Goal: Transaction & Acquisition: Purchase product/service

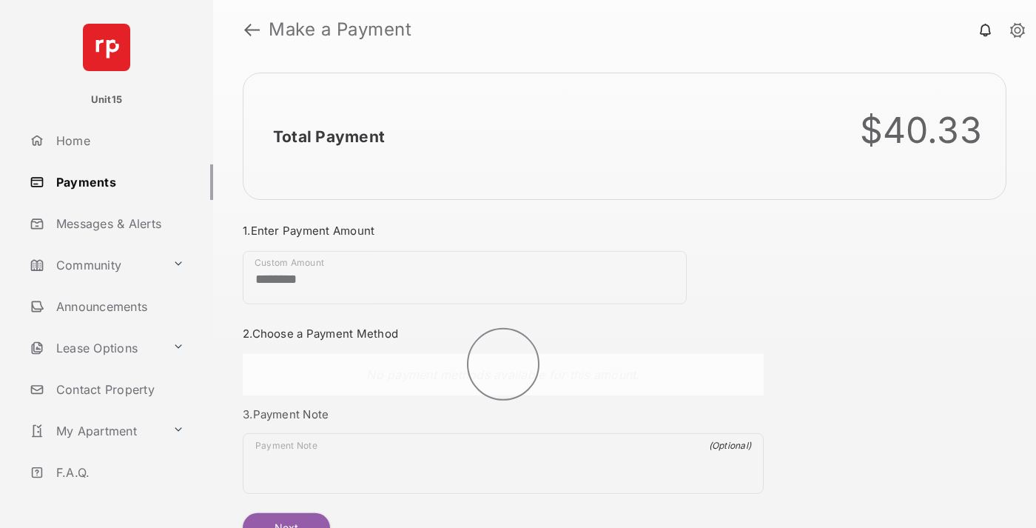
scroll to position [80, 0]
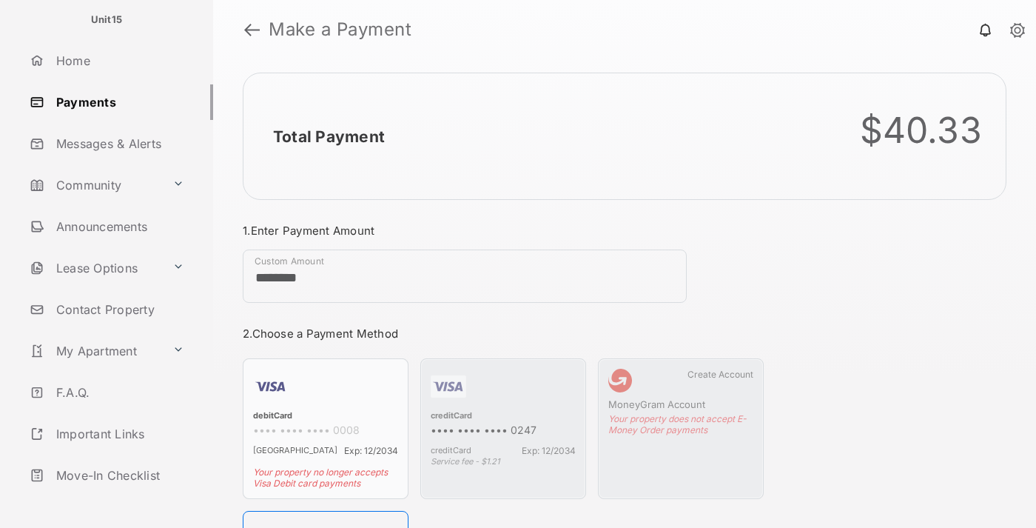
click at [115, 499] on link "Logout" at bounding box center [118, 517] width 189 height 36
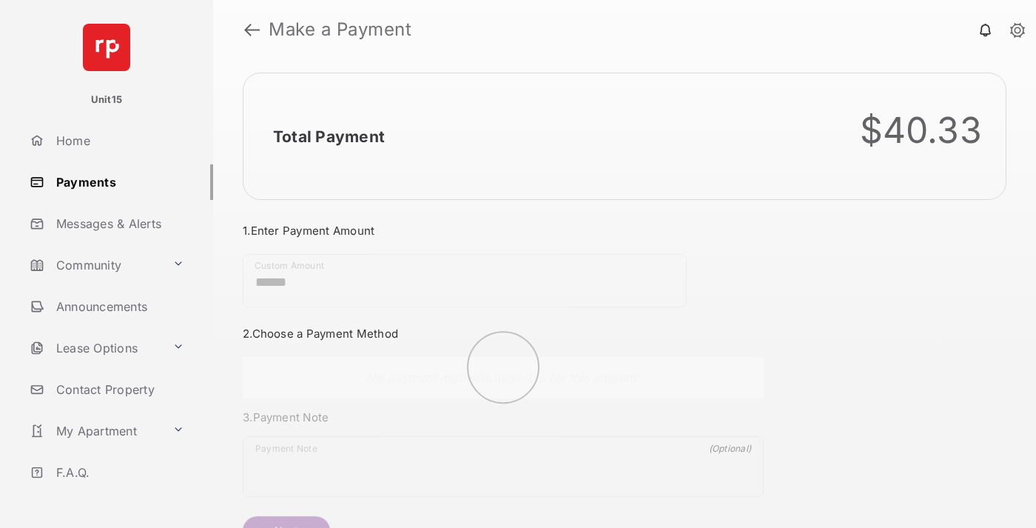
scroll to position [80, 0]
